Goal: Check status: Check status

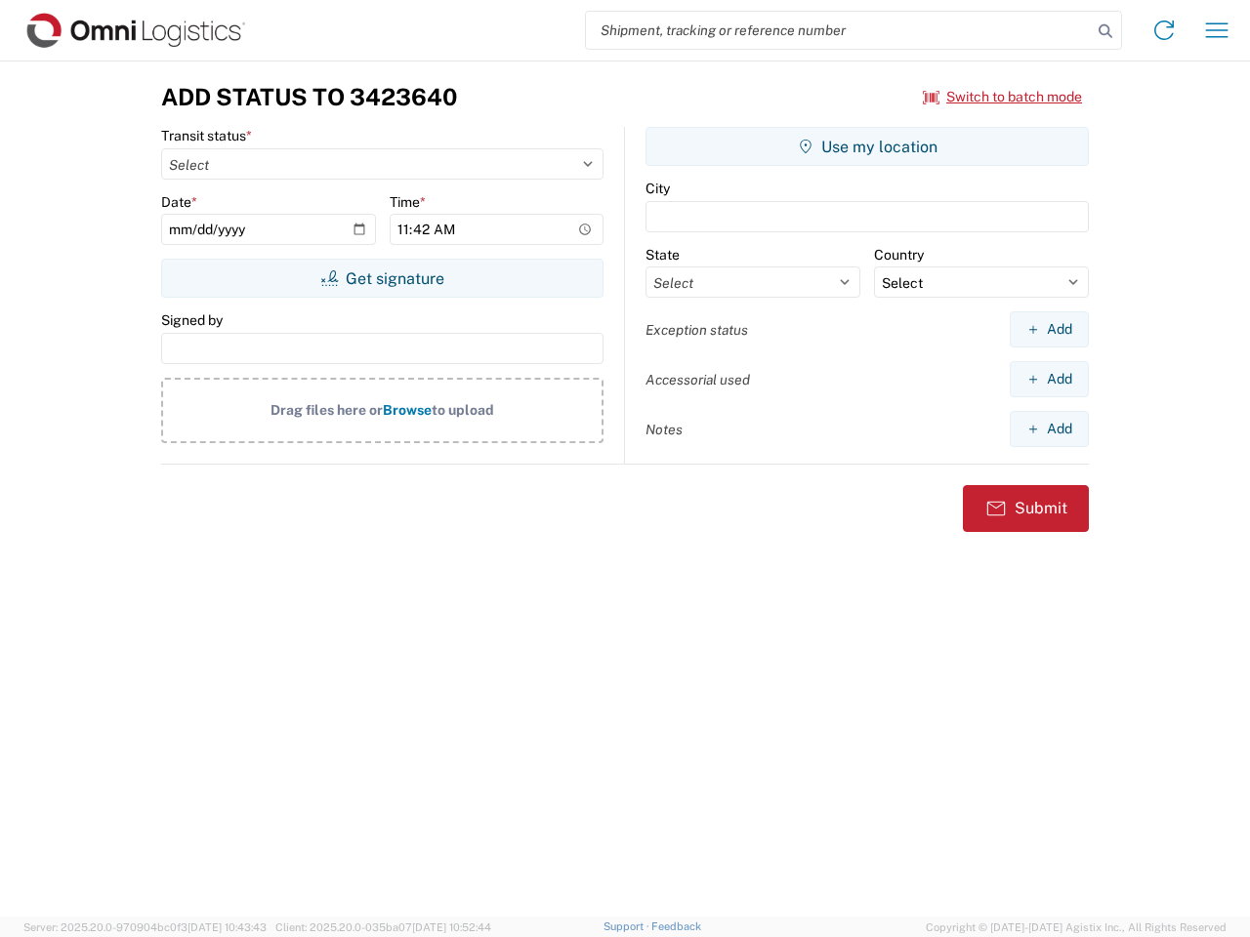
click at [839, 30] on input "search" at bounding box center [839, 30] width 506 height 37
click at [1105, 31] on icon at bounding box center [1105, 31] width 27 height 27
click at [1164, 30] on icon at bounding box center [1163, 30] width 31 height 31
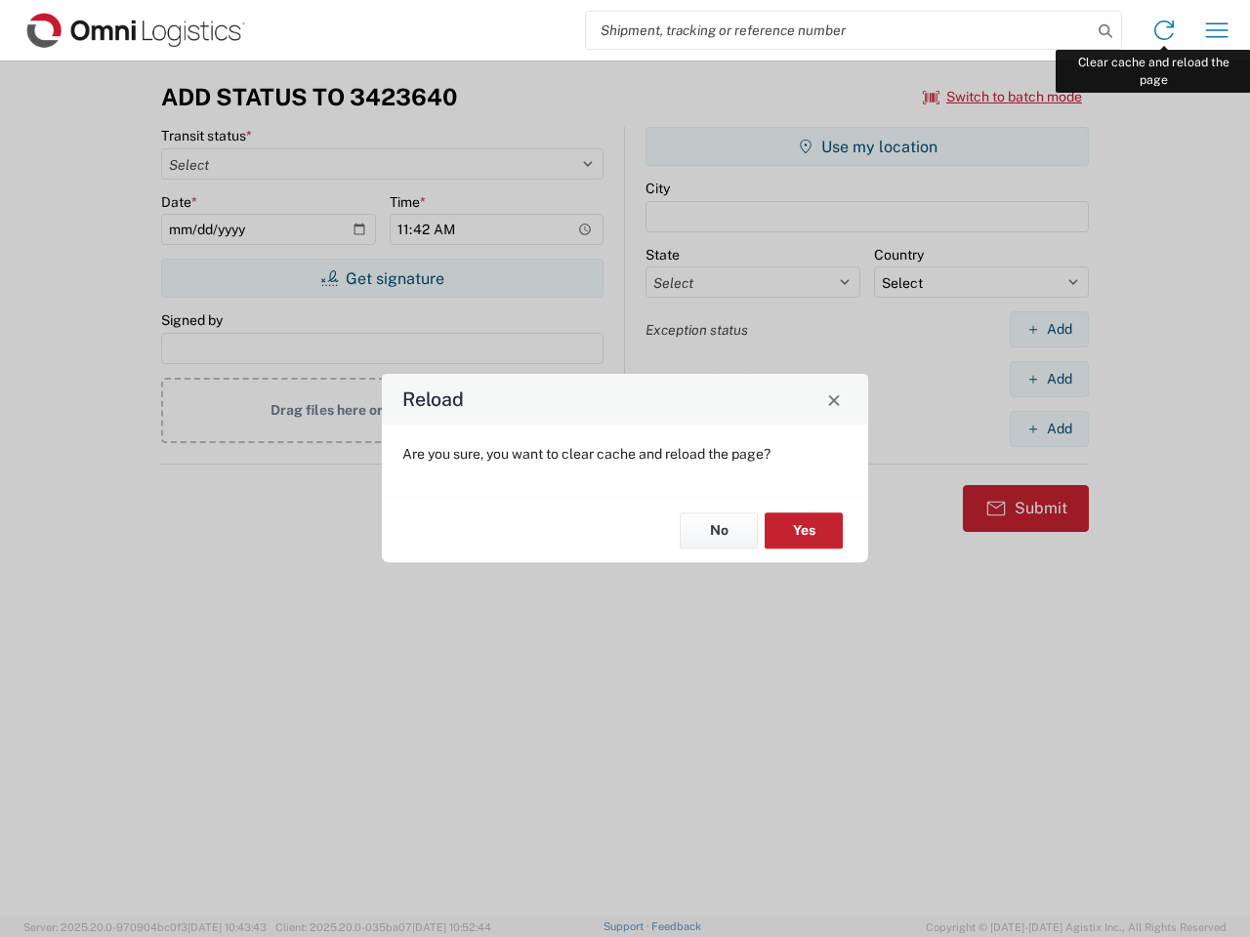
click at [1217, 30] on div "Reload Are you sure, you want to clear cache and reload the page? No Yes" at bounding box center [625, 468] width 1250 height 937
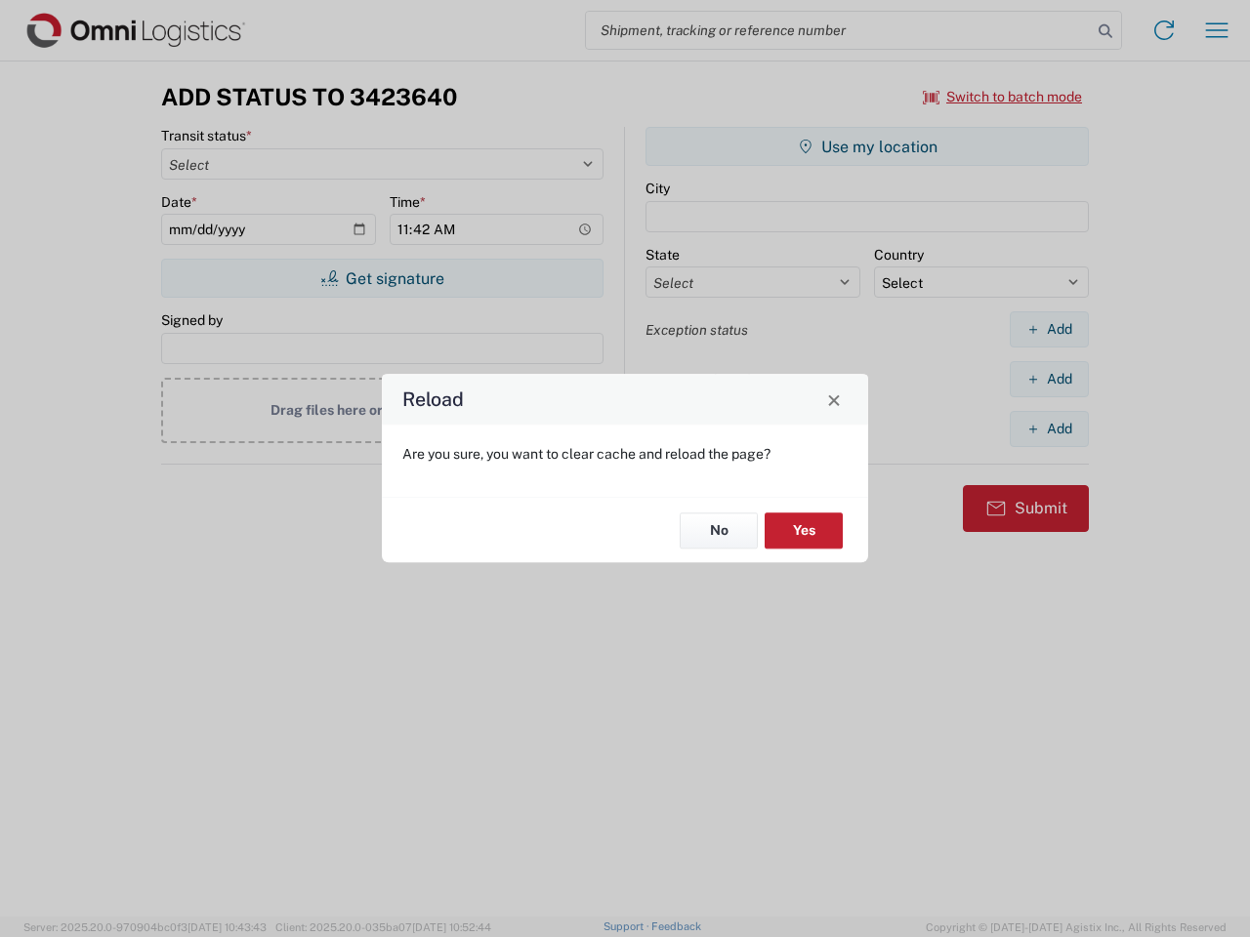
click at [1003, 97] on div "Reload Are you sure, you want to clear cache and reload the page? No Yes" at bounding box center [625, 468] width 1250 height 937
click at [382, 278] on div "Reload Are you sure, you want to clear cache and reload the page? No Yes" at bounding box center [625, 468] width 1250 height 937
click at [867, 146] on div "Reload Are you sure, you want to clear cache and reload the page? No Yes" at bounding box center [625, 468] width 1250 height 937
click at [1049, 329] on div "Reload Are you sure, you want to clear cache and reload the page? No Yes" at bounding box center [625, 468] width 1250 height 937
click at [1049, 379] on div "Reload Are you sure, you want to clear cache and reload the page? No Yes" at bounding box center [625, 468] width 1250 height 937
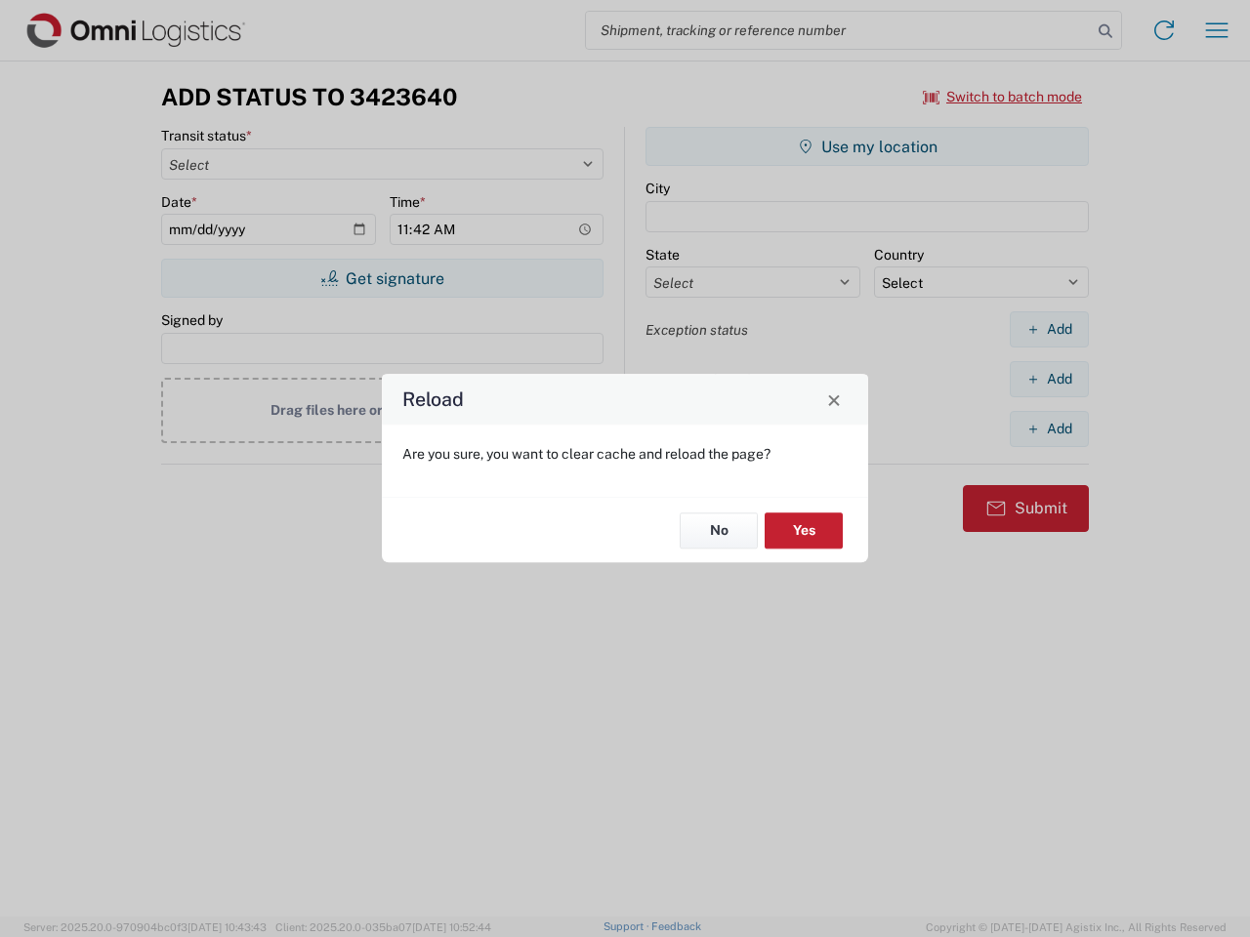
click at [1049, 429] on div "Reload Are you sure, you want to clear cache and reload the page? No Yes" at bounding box center [625, 468] width 1250 height 937
